Goal: Communication & Community: Answer question/provide support

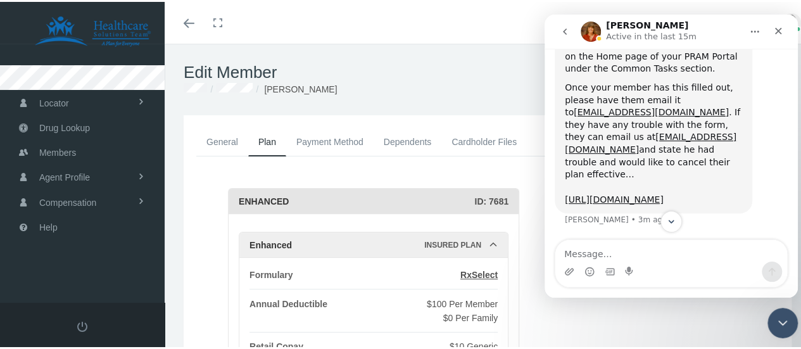
scroll to position [377, 0]
click at [593, 194] on link "[URL][DOMAIN_NAME]" at bounding box center [614, 199] width 99 height 10
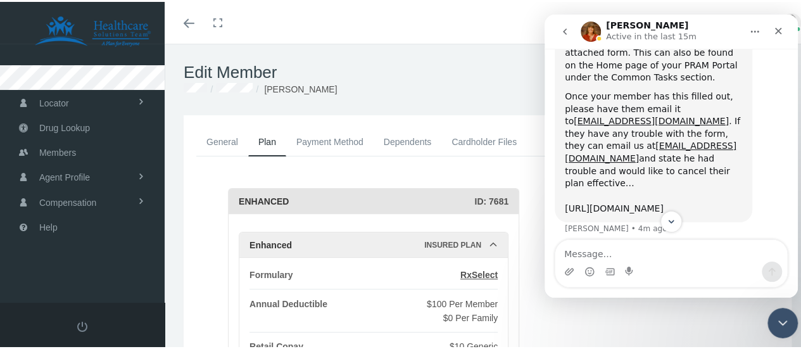
scroll to position [320, 0]
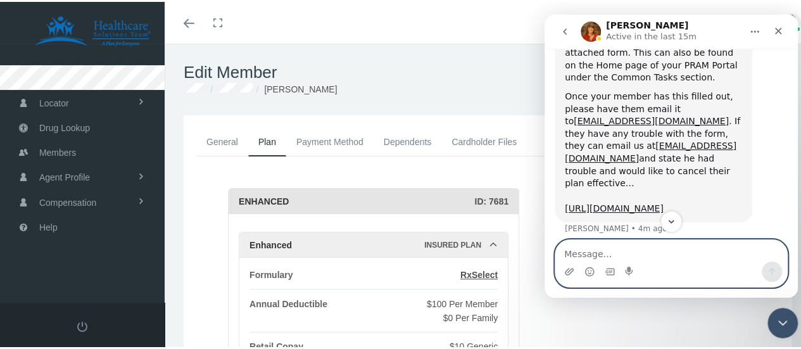
click at [633, 252] on textarea "Message…" at bounding box center [671, 251] width 232 height 22
click at [620, 256] on textarea "[EMAIL_ADDRESS][DOMAIN_NAME]" at bounding box center [671, 251] width 232 height 22
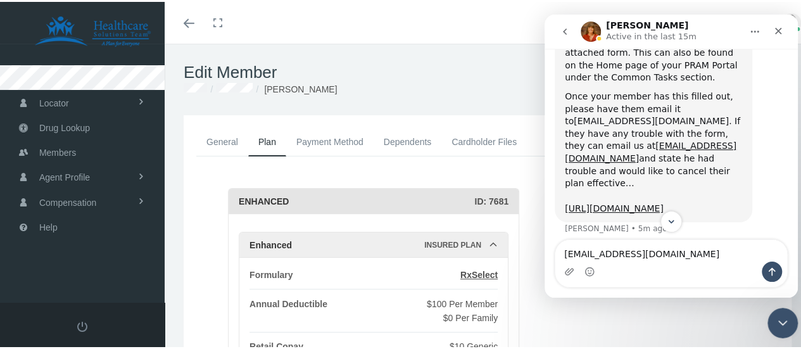
scroll to position [377, 0]
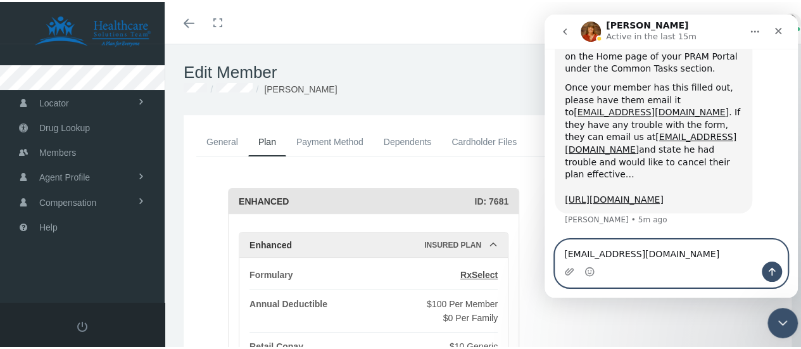
click at [619, 260] on textarea "[EMAIL_ADDRESS][DOMAIN_NAME]" at bounding box center [671, 251] width 232 height 22
click at [618, 258] on textarea "[EMAIL_ADDRESS][DOMAIN_NAME]" at bounding box center [671, 251] width 232 height 22
type textarea "Thank you!"
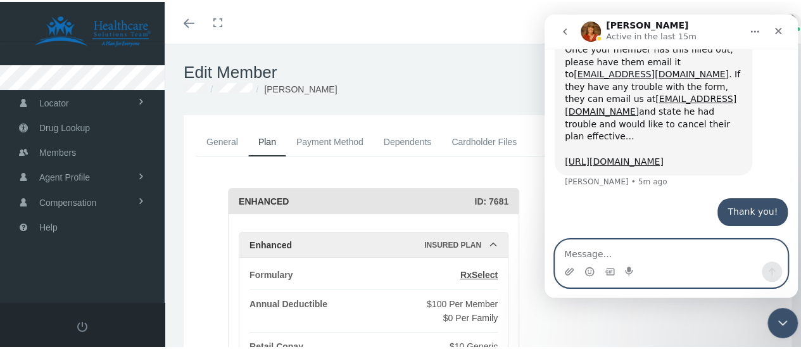
scroll to position [415, 0]
